Goal: Information Seeking & Learning: Learn about a topic

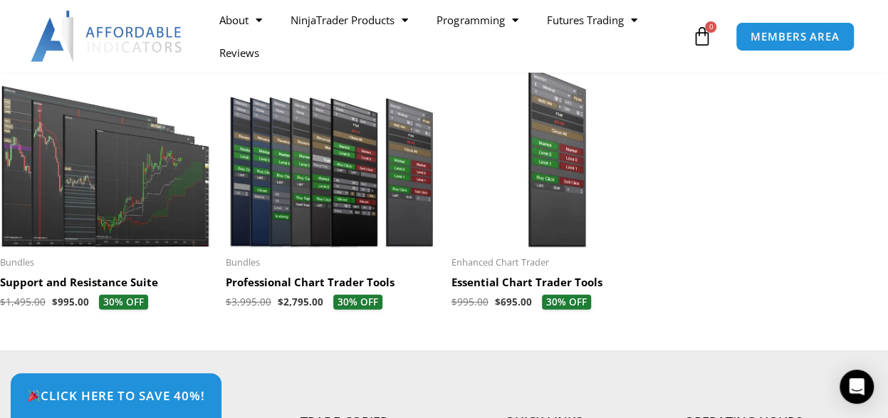
scroll to position [4416, 0]
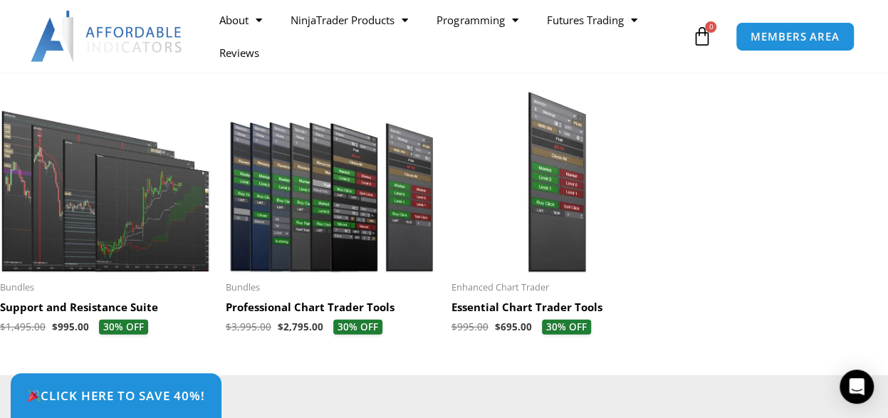
click at [58, 315] on h2 "Support and Resistance Suite" at bounding box center [106, 308] width 212 height 14
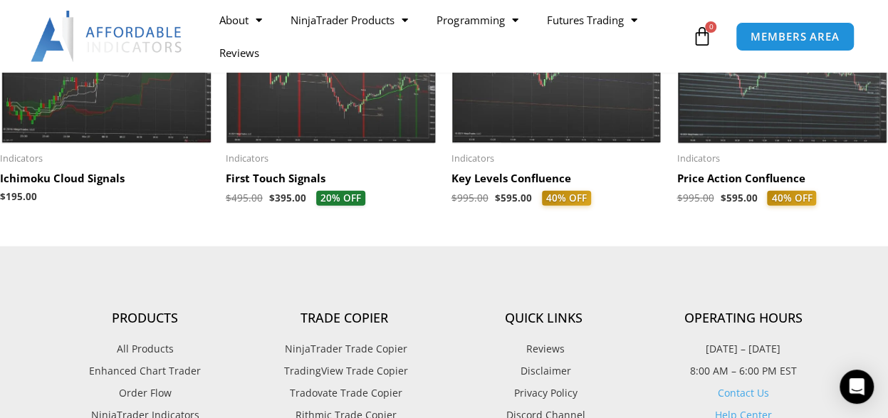
scroll to position [1567, 0]
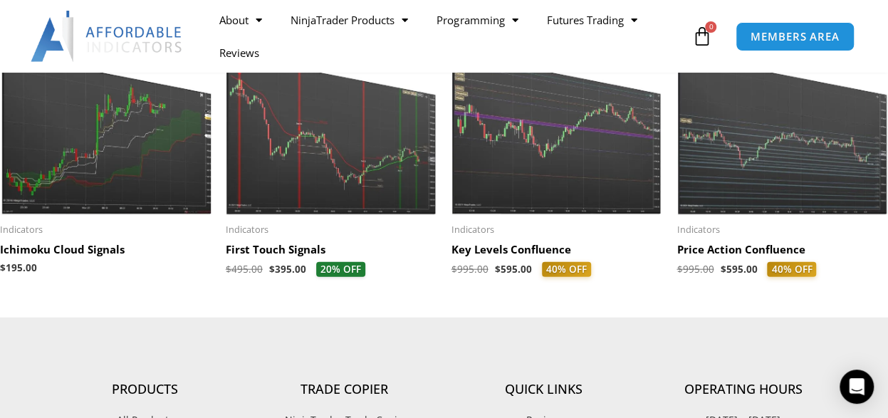
click at [500, 257] on h2 "Key Levels Confluence" at bounding box center [558, 250] width 212 height 14
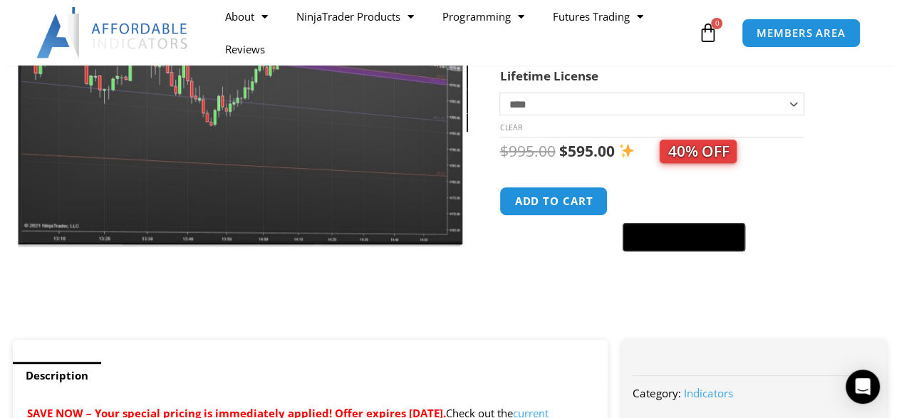
scroll to position [71, 0]
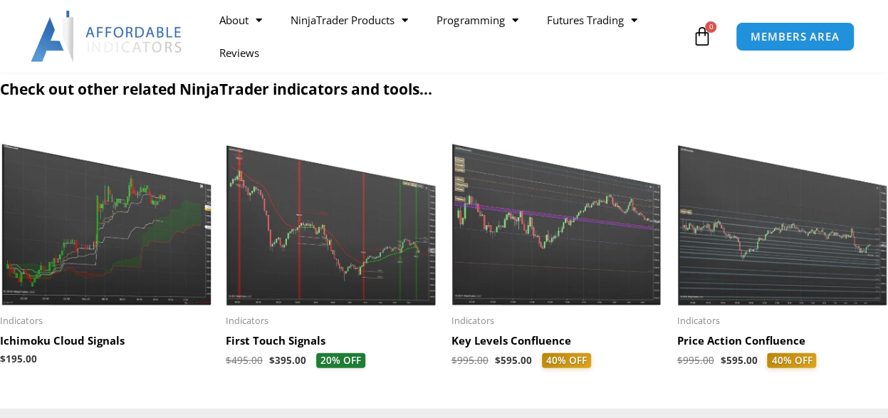
click at [721, 247] on li "Sale! Indicators Price Action Confluence $ 995.00 $ 595.00 40% OFF This product…" at bounding box center [783, 248] width 212 height 249
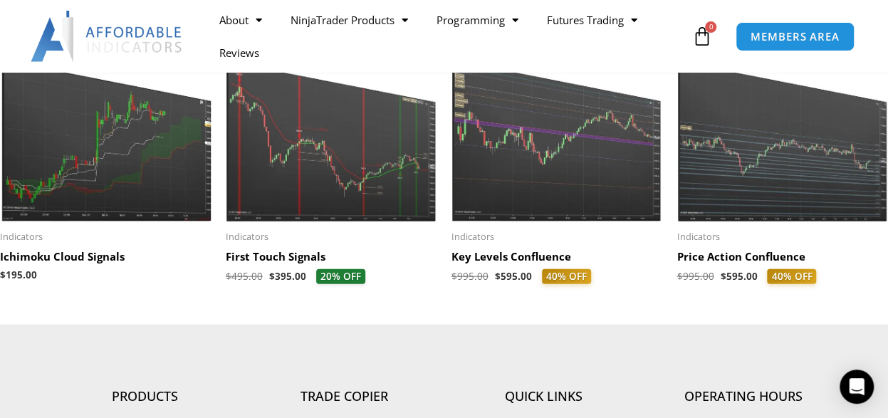
click at [724, 209] on img at bounding box center [783, 131] width 212 height 182
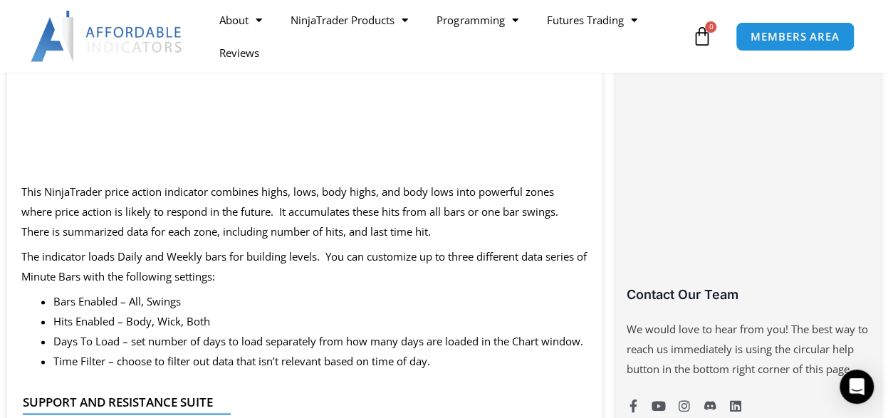
scroll to position [641, 0]
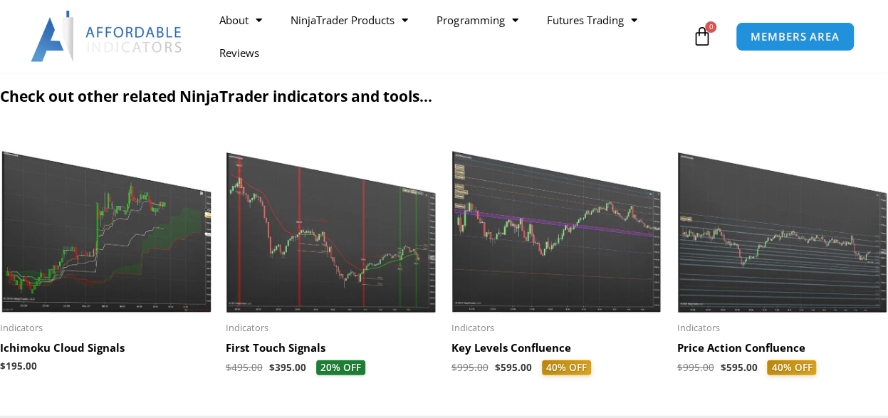
scroll to position [1567, 0]
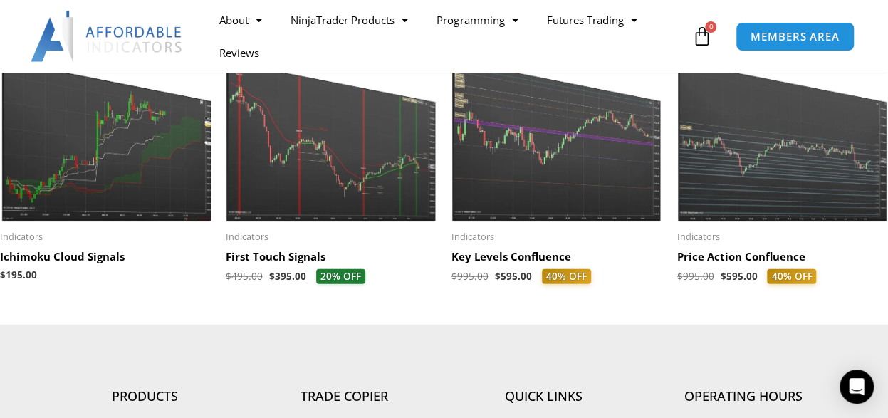
click at [306, 264] on h2 "First Touch Signals" at bounding box center [332, 257] width 212 height 14
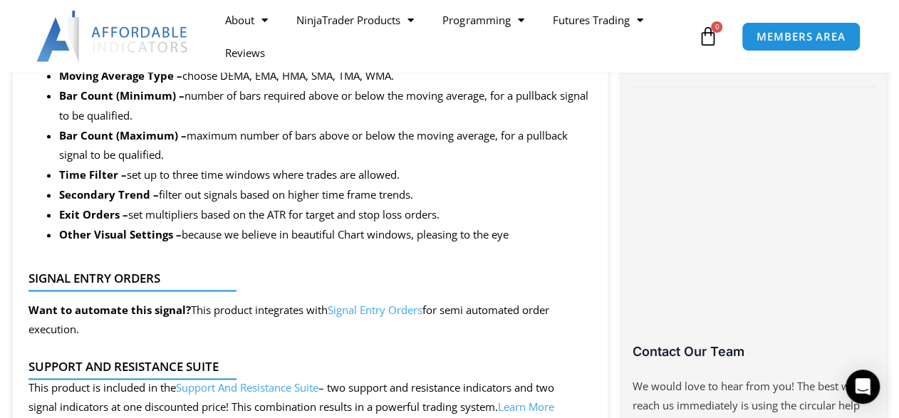
scroll to position [926, 0]
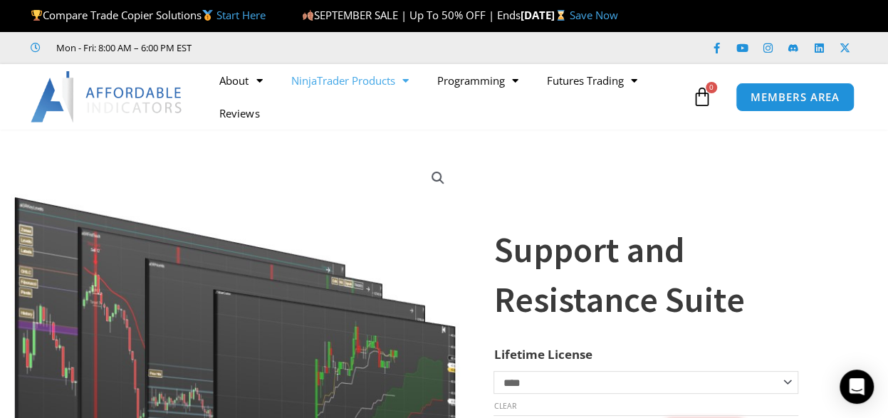
click at [407, 81] on span "Menu" at bounding box center [402, 80] width 14 height 25
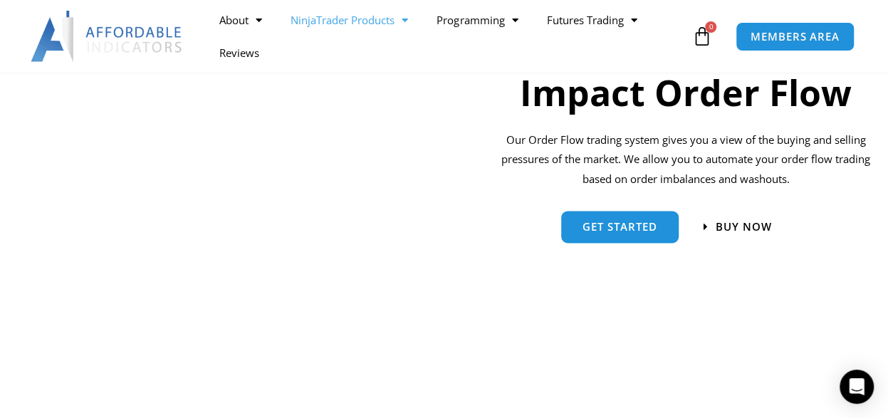
scroll to position [1068, 0]
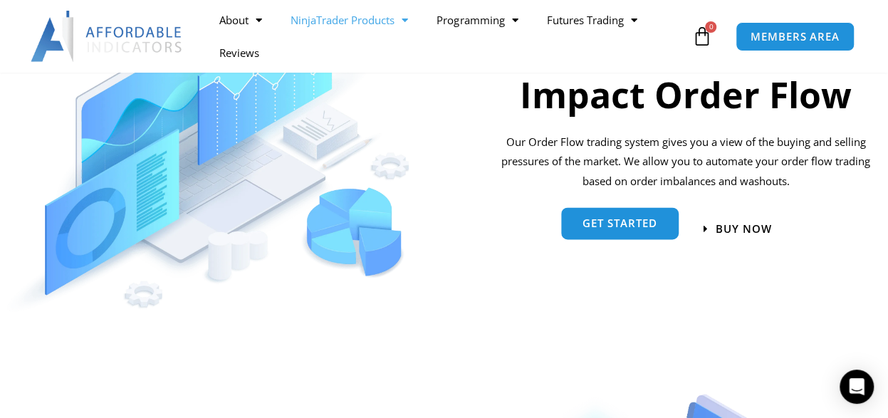
click at [573, 223] on link "Get started" at bounding box center [620, 223] width 118 height 32
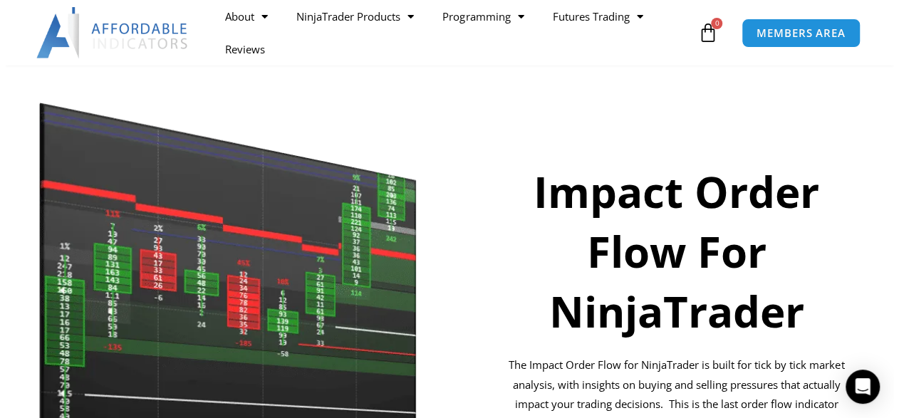
scroll to position [142, 0]
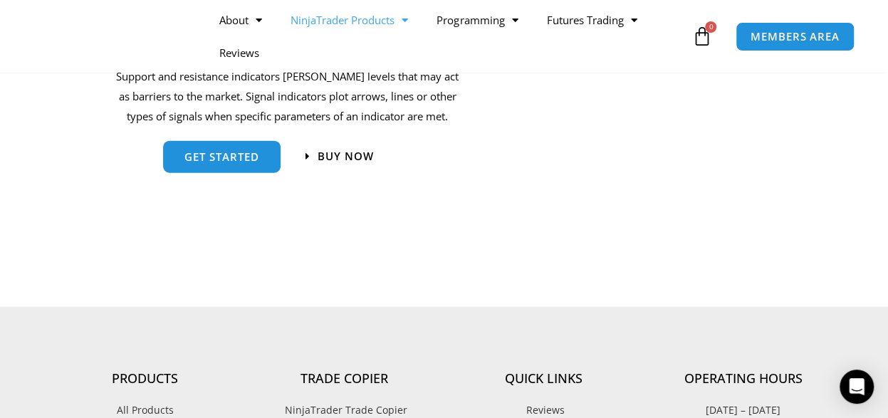
scroll to position [1567, 0]
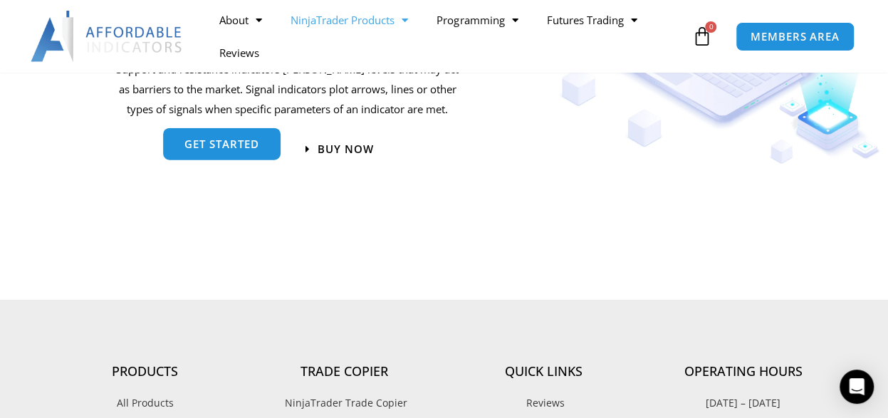
click at [235, 155] on link "get started" at bounding box center [222, 144] width 118 height 32
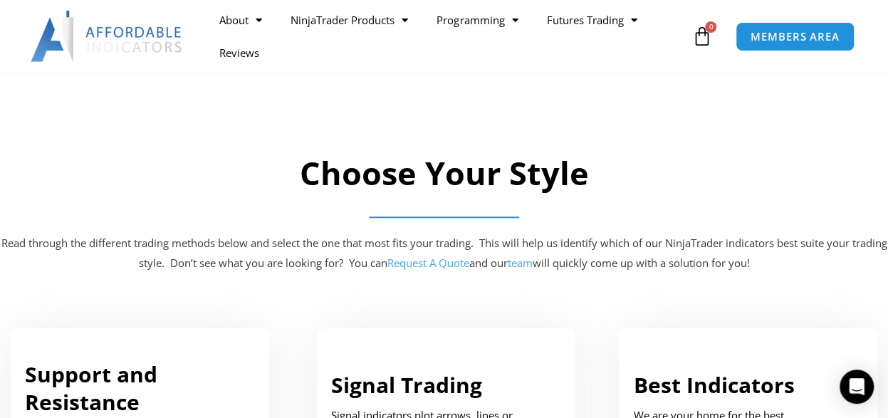
scroll to position [855, 0]
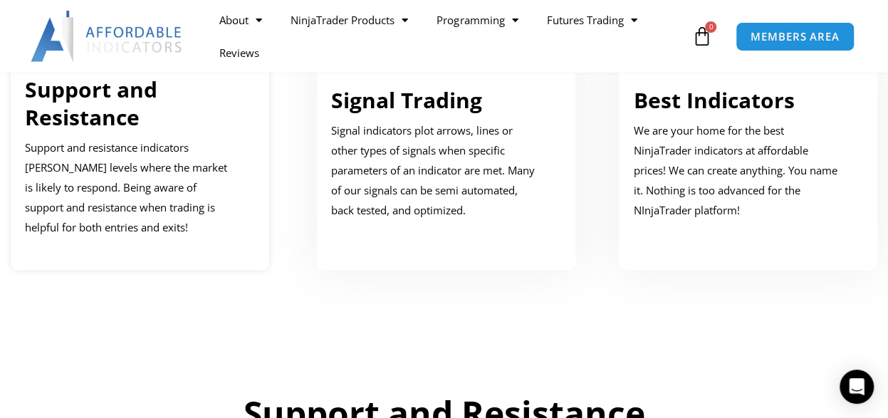
click at [57, 169] on p "Support and resistance indicators mark price levels where the market is likely …" at bounding box center [129, 187] width 209 height 99
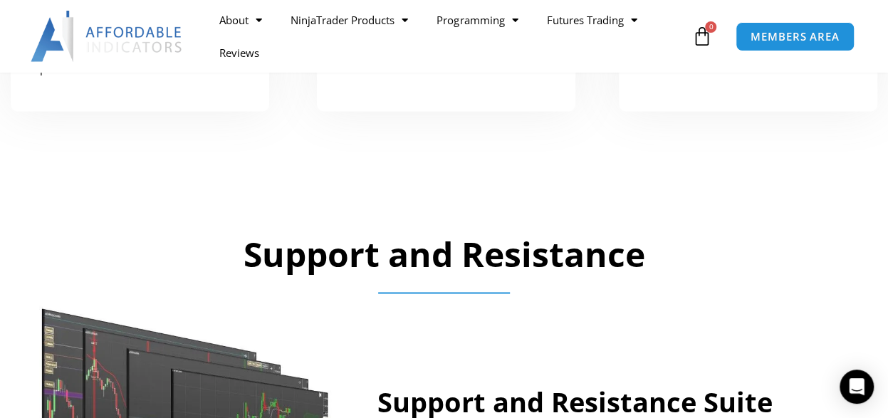
scroll to position [657, 0]
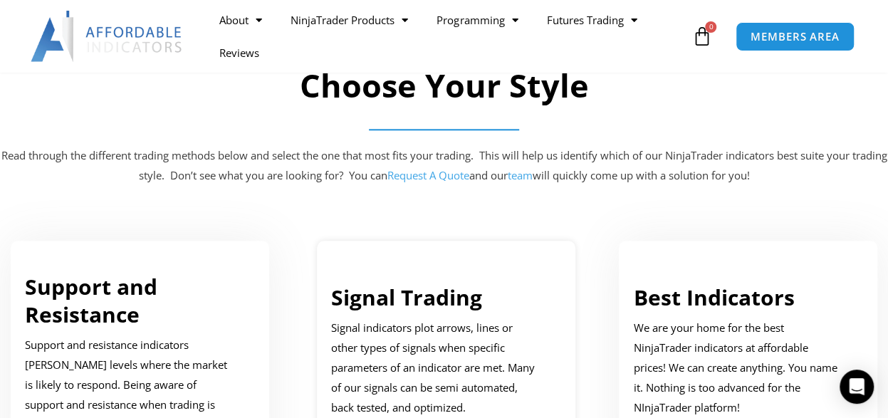
click at [444, 353] on p "Signal indicators plot arrows, lines or other types of signals when specific pa…" at bounding box center [435, 367] width 209 height 99
